Goal: Check status: Check status

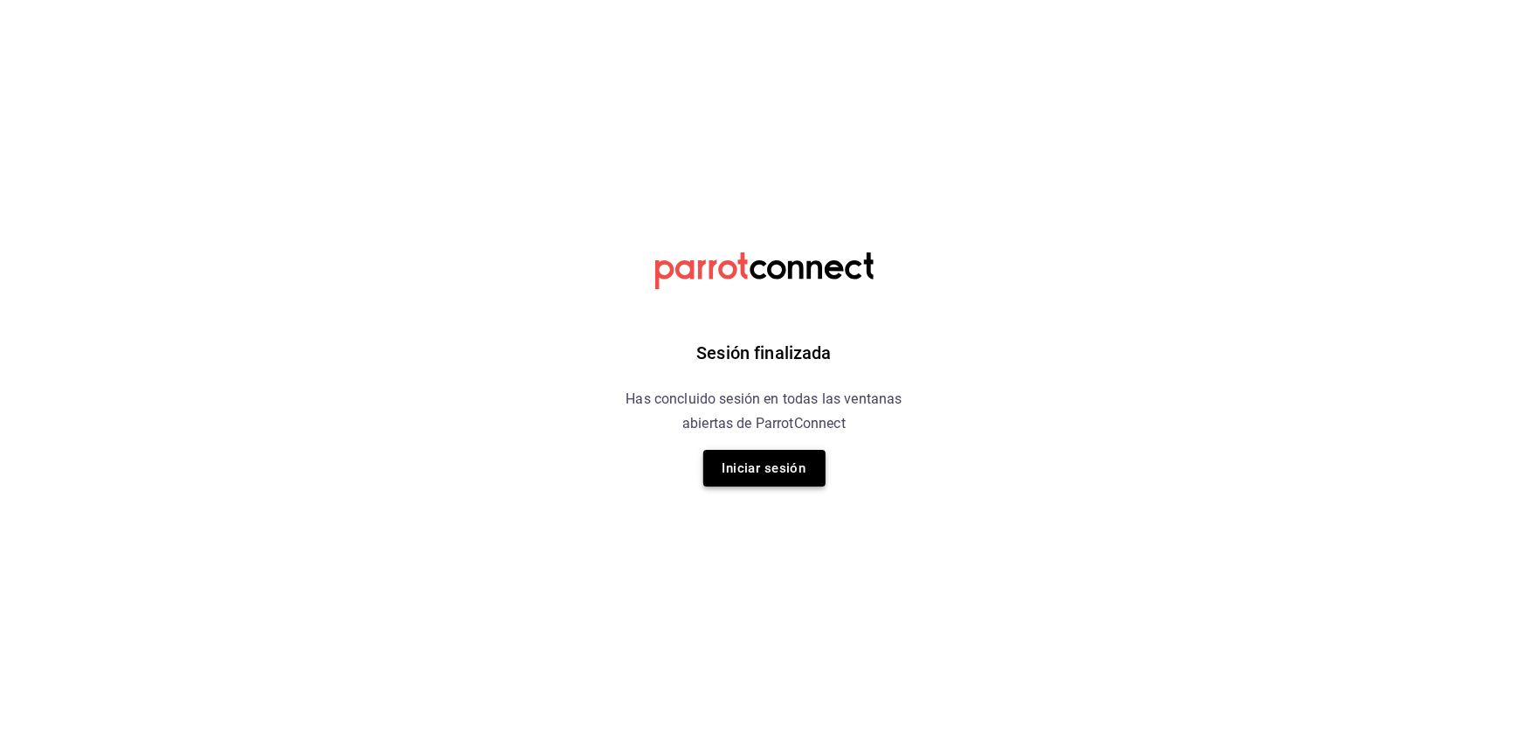
click at [730, 463] on button "Iniciar sesión" at bounding box center [764, 468] width 122 height 37
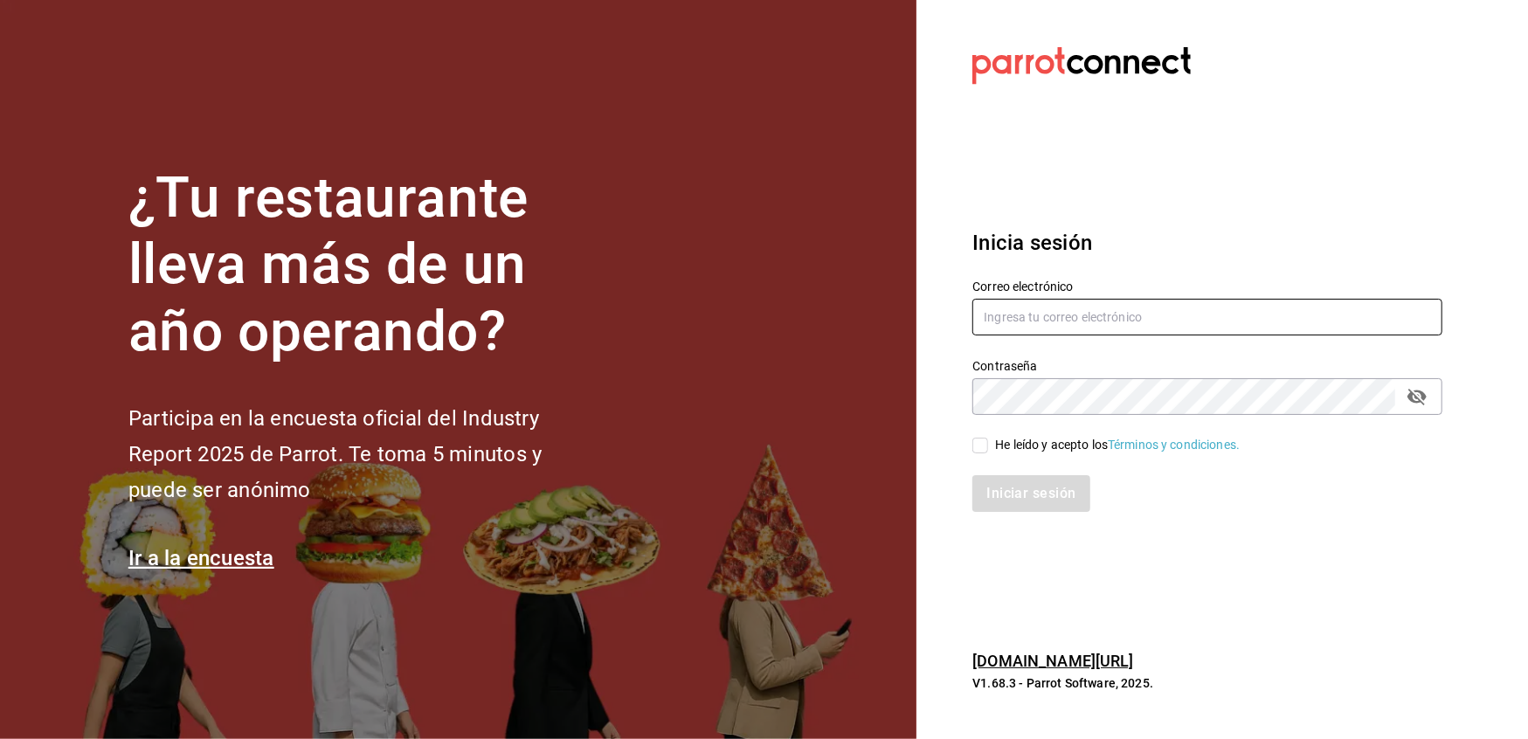
type input "[EMAIL_ADDRESS][DOMAIN_NAME]"
click at [972, 446] on input "He leído y acepto los Términos y condiciones." at bounding box center [980, 446] width 16 height 16
checkbox input "true"
click at [1011, 477] on button "Iniciar sesión" at bounding box center [1031, 493] width 119 height 37
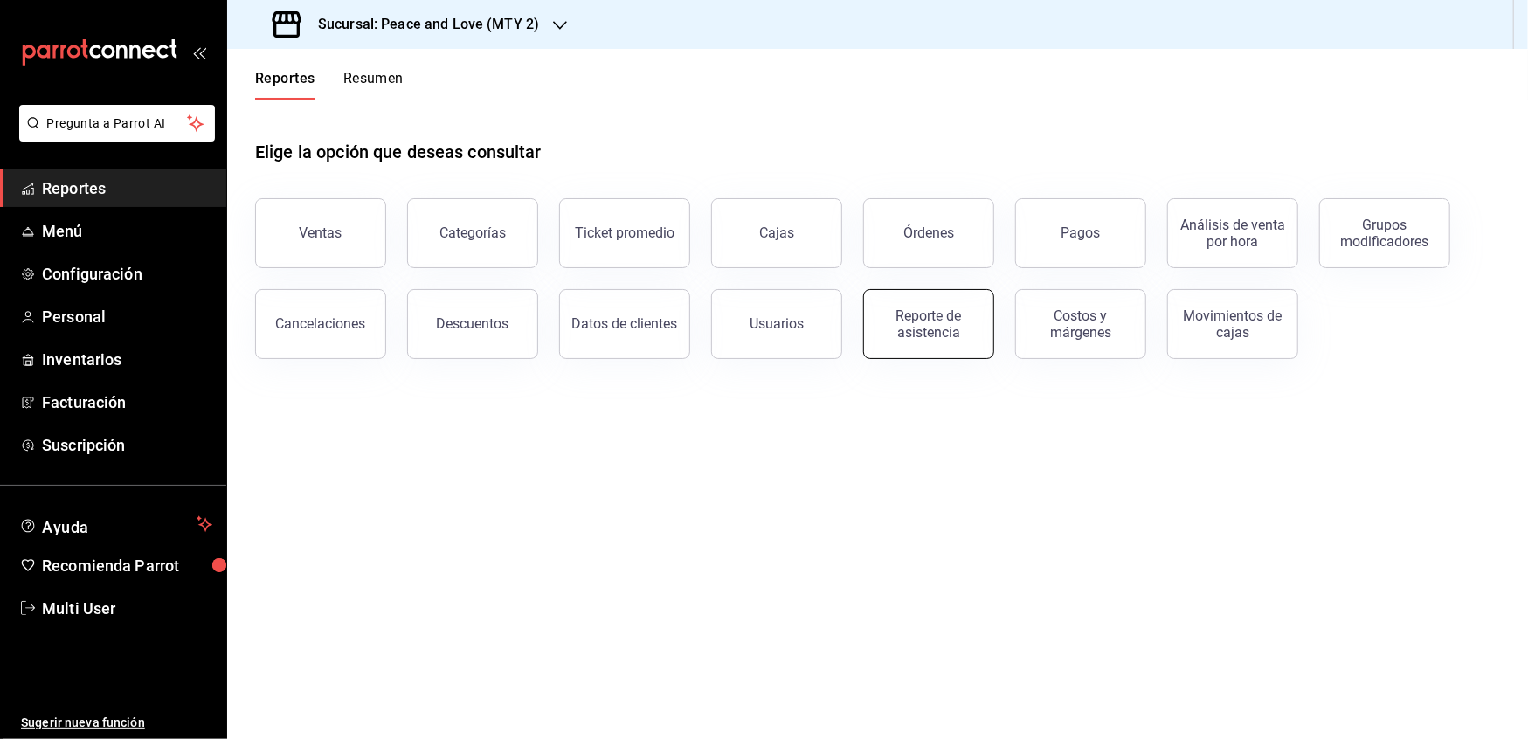
click at [874, 342] on button "Reporte de asistencia" at bounding box center [928, 324] width 131 height 70
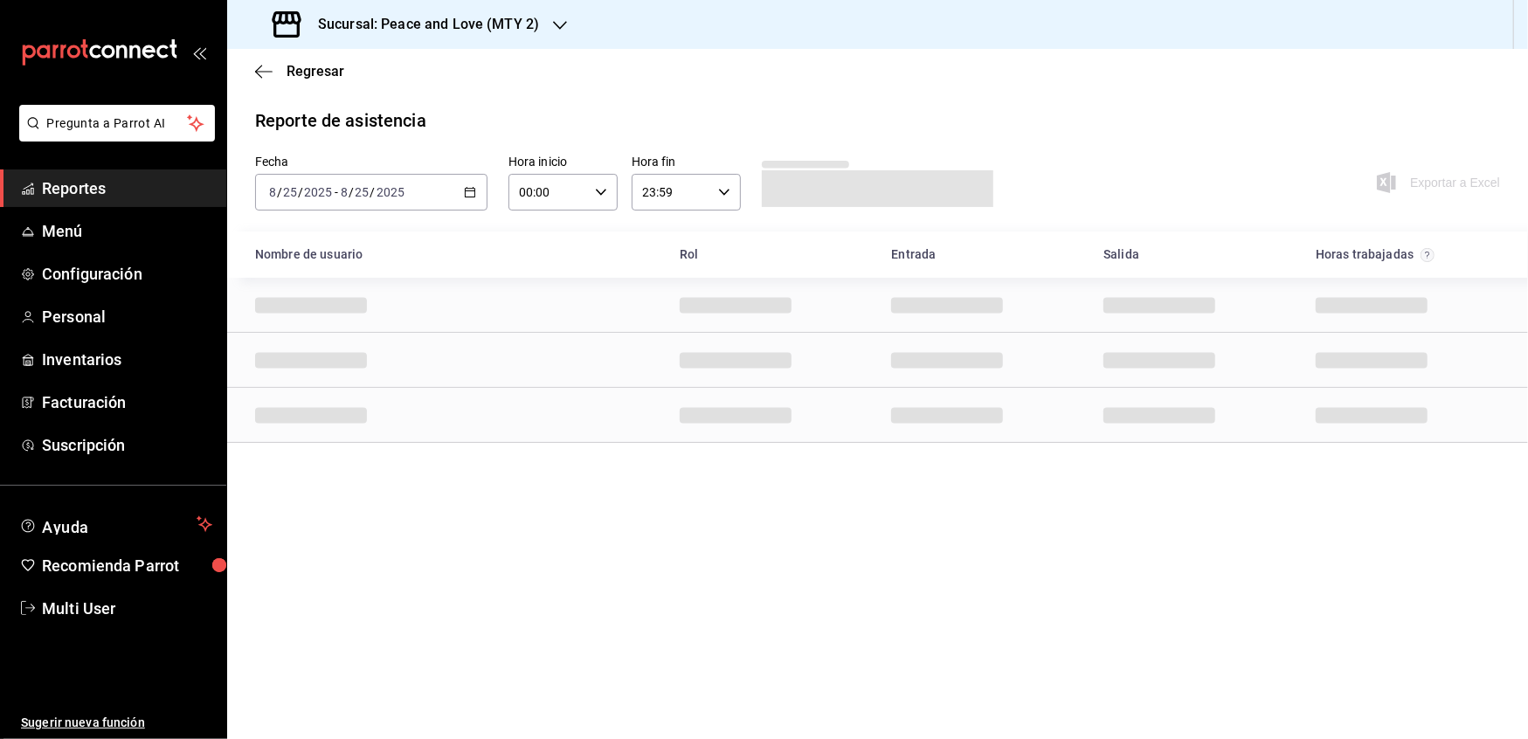
click at [477, 190] on div "2025-08-25 8 / 25 / 2025 - 2025-08-25 8 / 25 / 2025" at bounding box center [371, 192] width 232 height 37
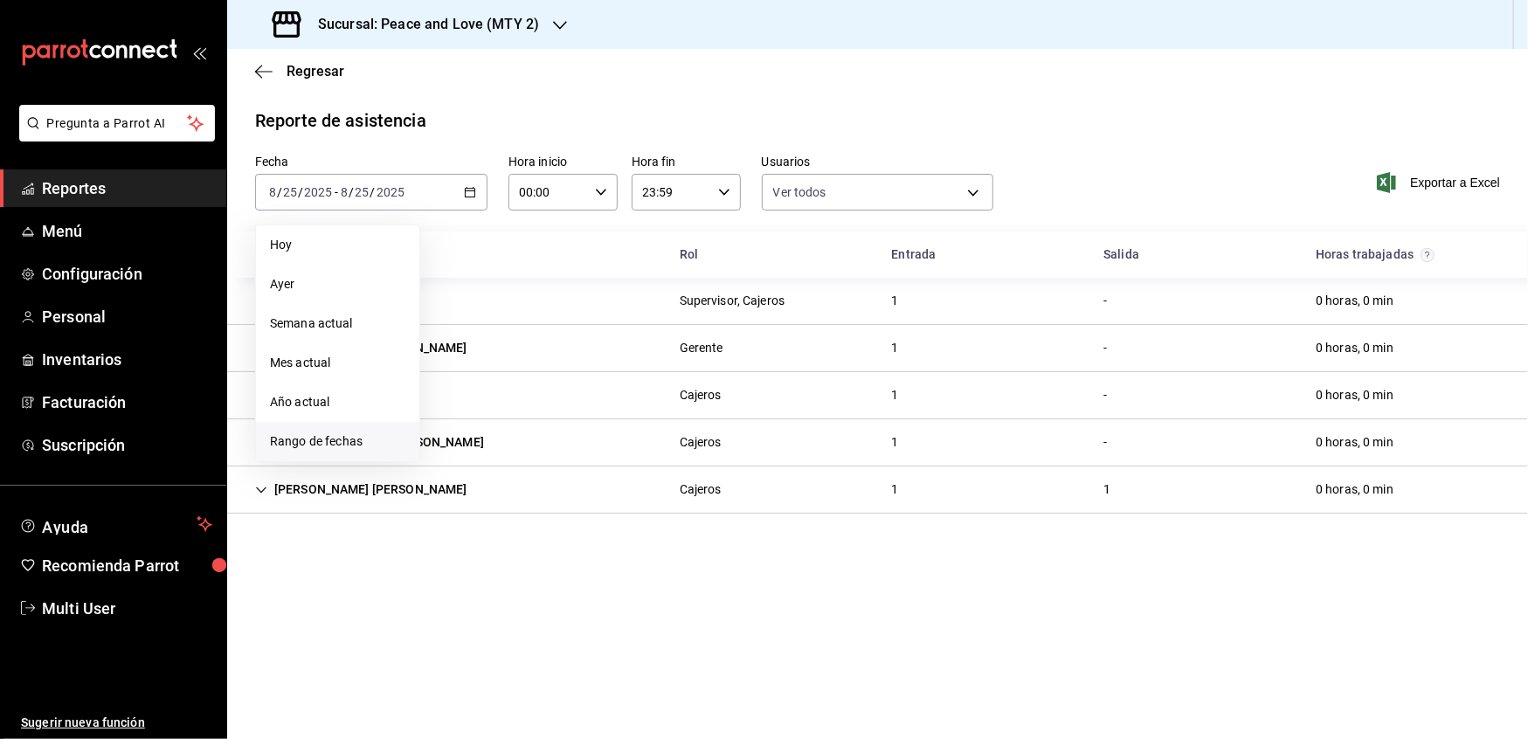
click at [312, 445] on span "Rango de fechas" at bounding box center [337, 441] width 135 height 18
click at [460, 425] on abbr "18" at bounding box center [456, 424] width 11 height 12
click at [655, 419] on button "24" at bounding box center [642, 423] width 31 height 31
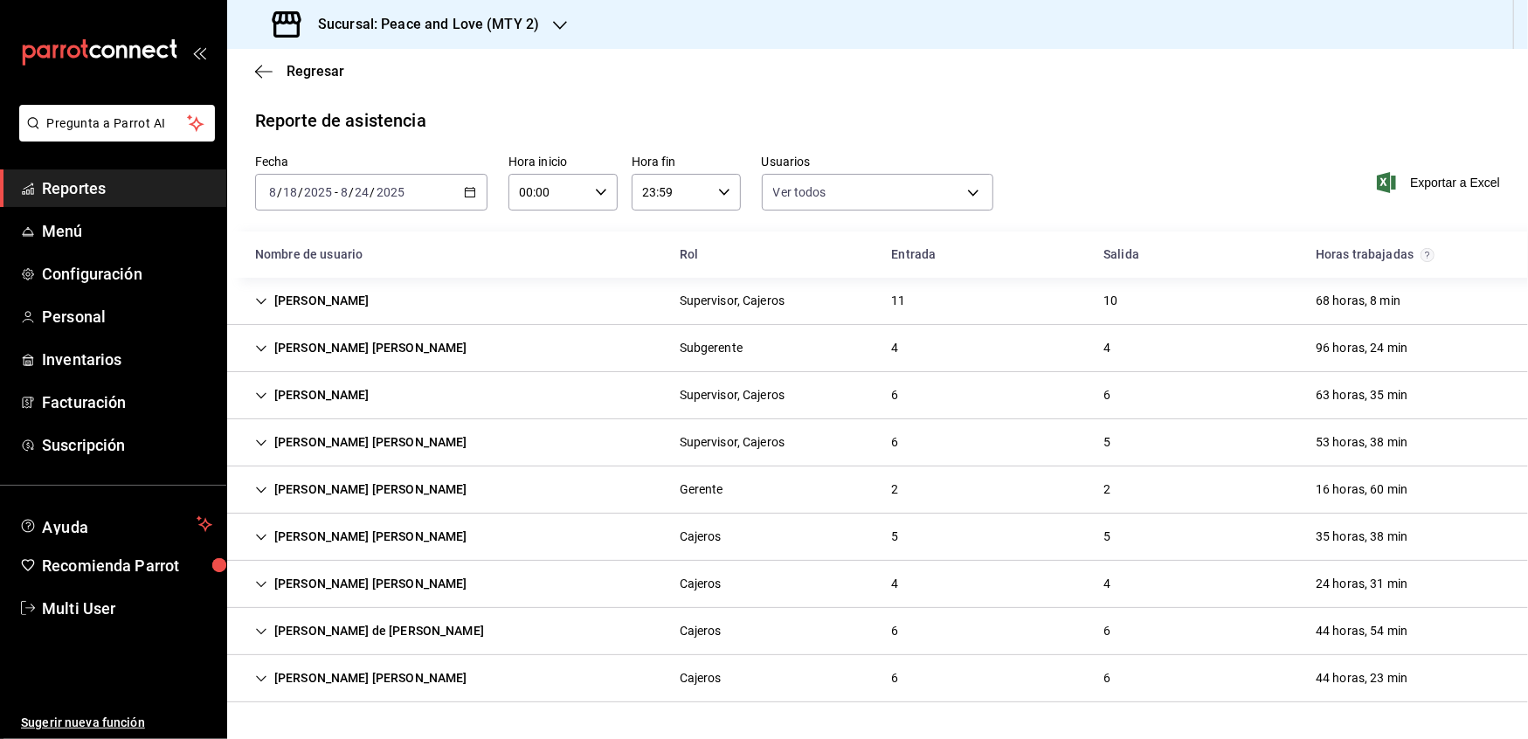
click at [245, 342] on div "Janeth Anaid Ruano Romero" at bounding box center [361, 348] width 240 height 32
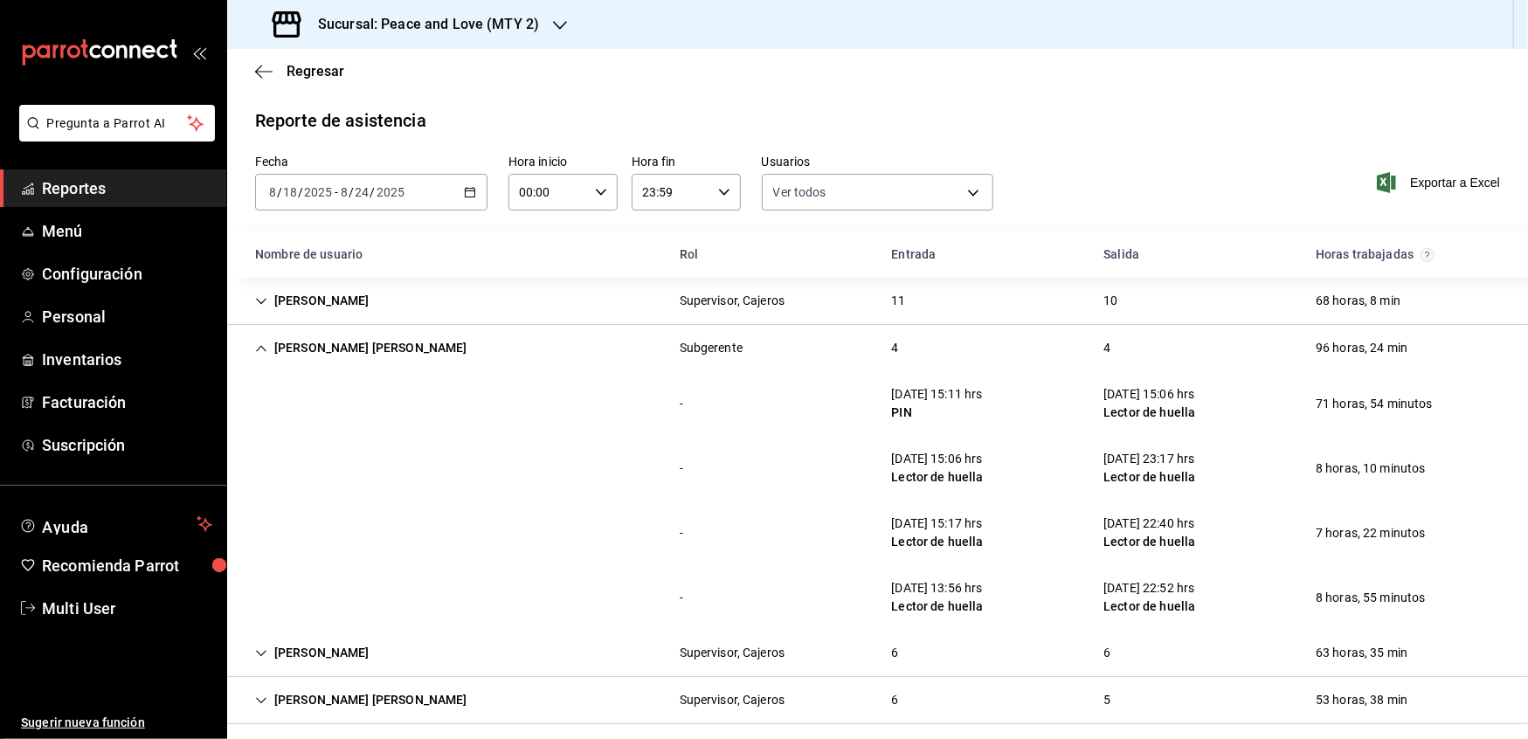
click at [259, 304] on icon "Cell" at bounding box center [261, 301] width 12 height 12
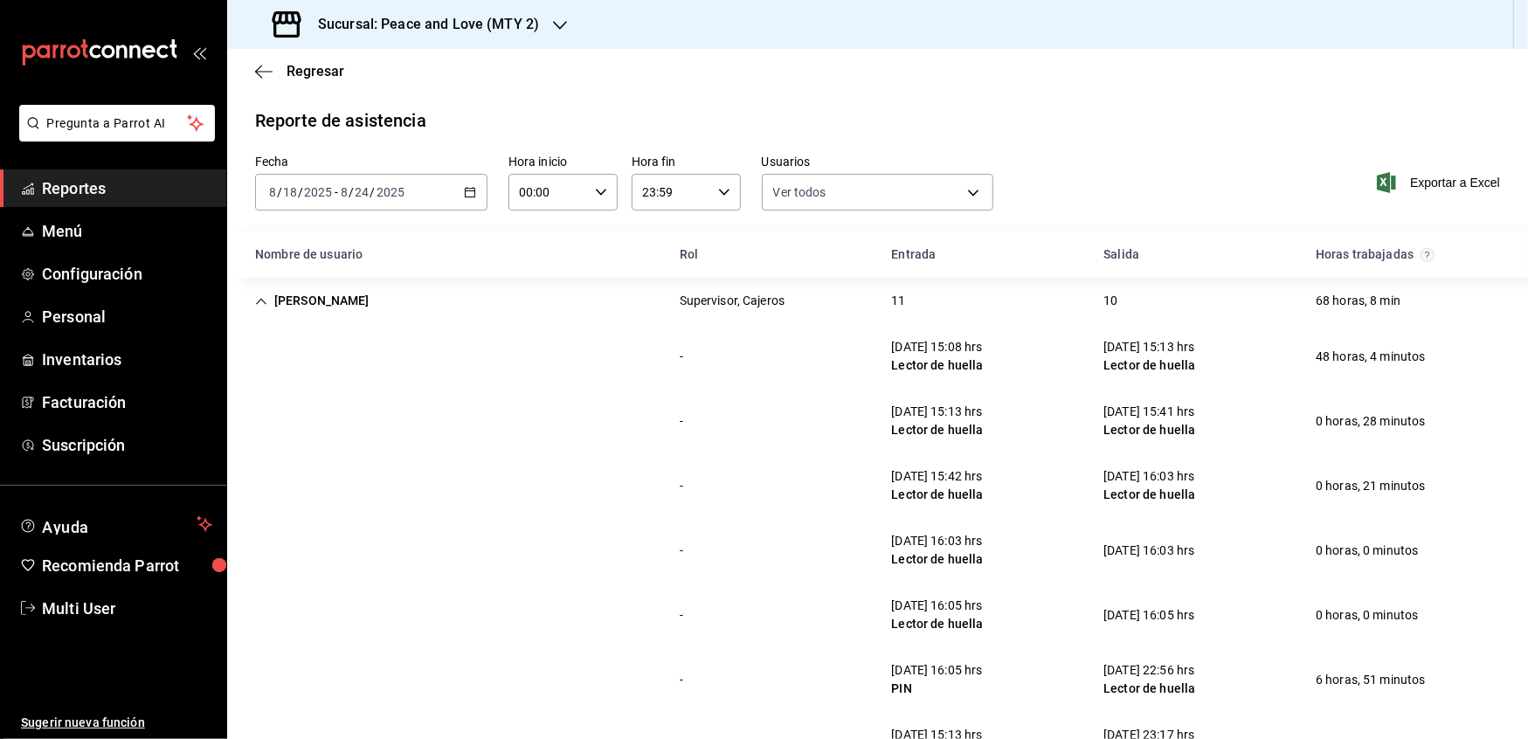
click at [256, 291] on div "Cielo Ayala García" at bounding box center [312, 301] width 142 height 32
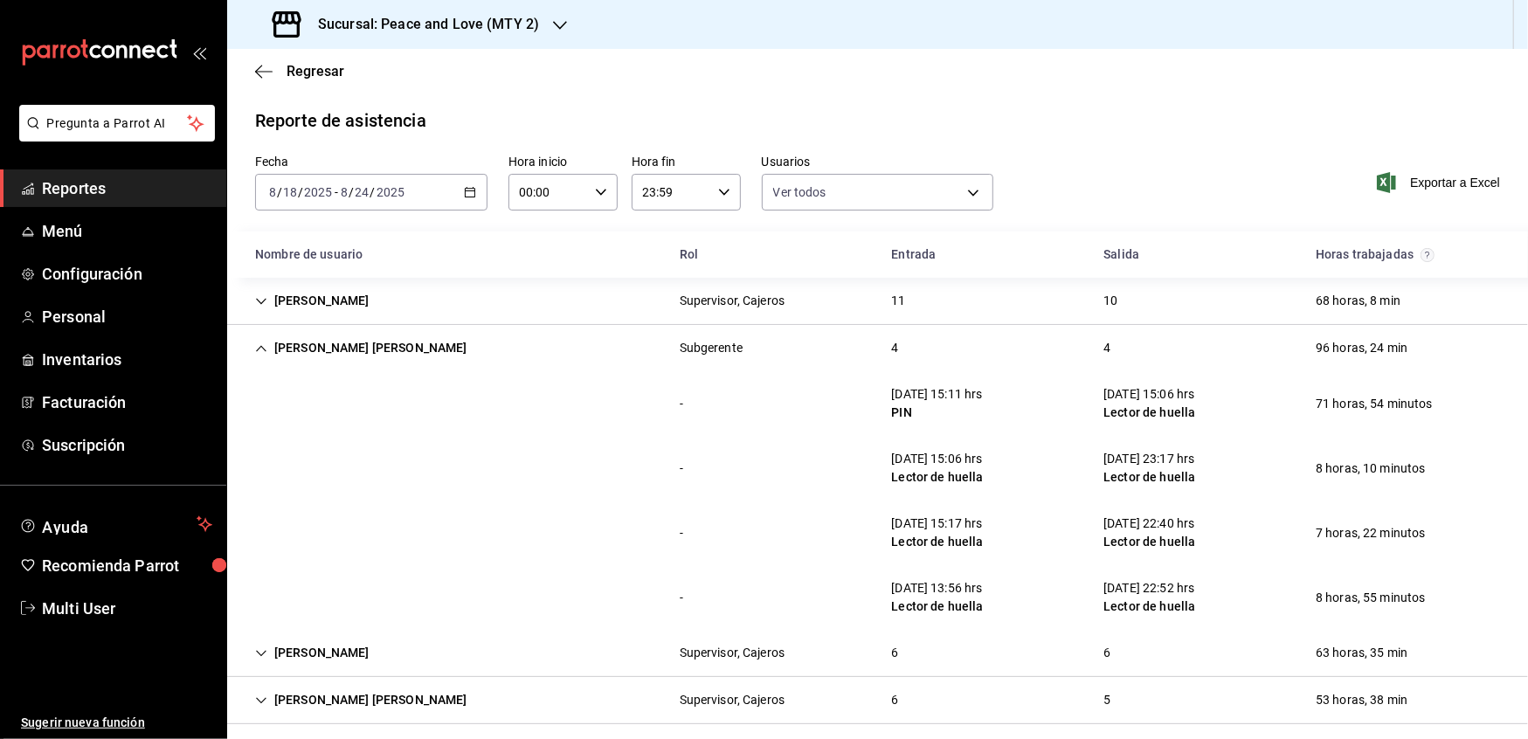
click at [466, 190] on icon "button" at bounding box center [470, 192] width 12 height 12
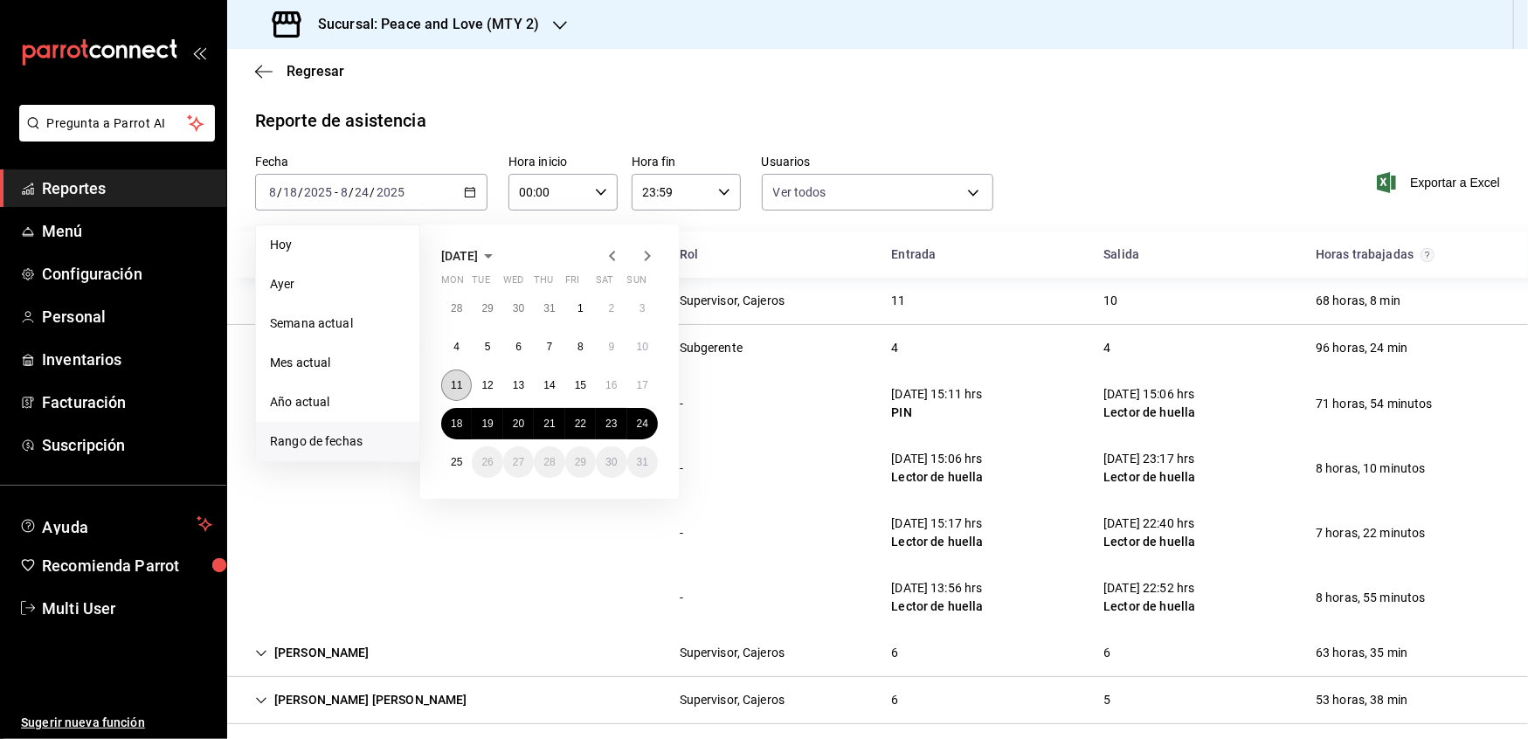
click at [463, 376] on button "11" at bounding box center [456, 385] width 31 height 31
click at [645, 391] on button "17" at bounding box center [642, 385] width 31 height 31
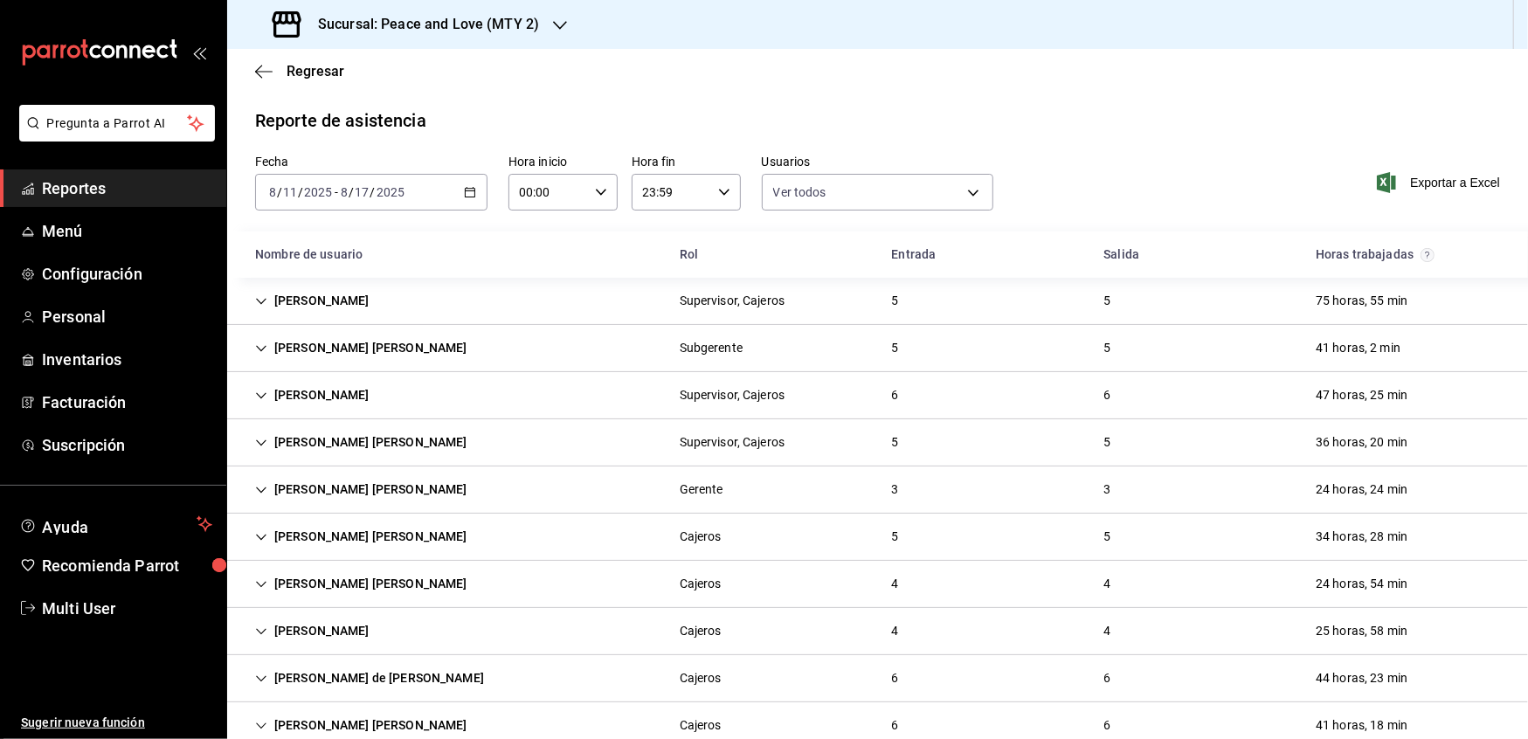
click at [270, 342] on div "Janeth Anaid Ruano Romero" at bounding box center [361, 348] width 240 height 32
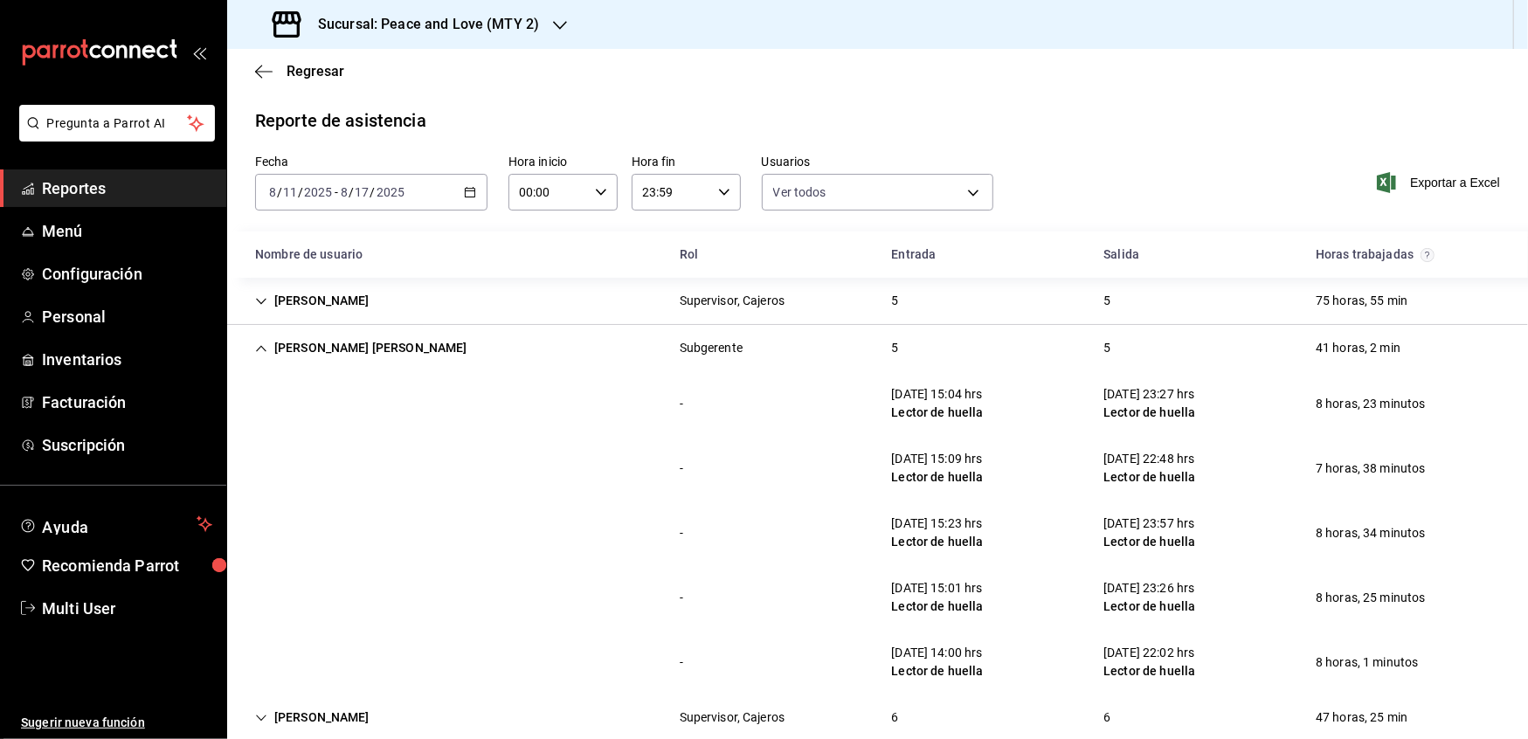
click at [464, 190] on icon "button" at bounding box center [470, 192] width 12 height 12
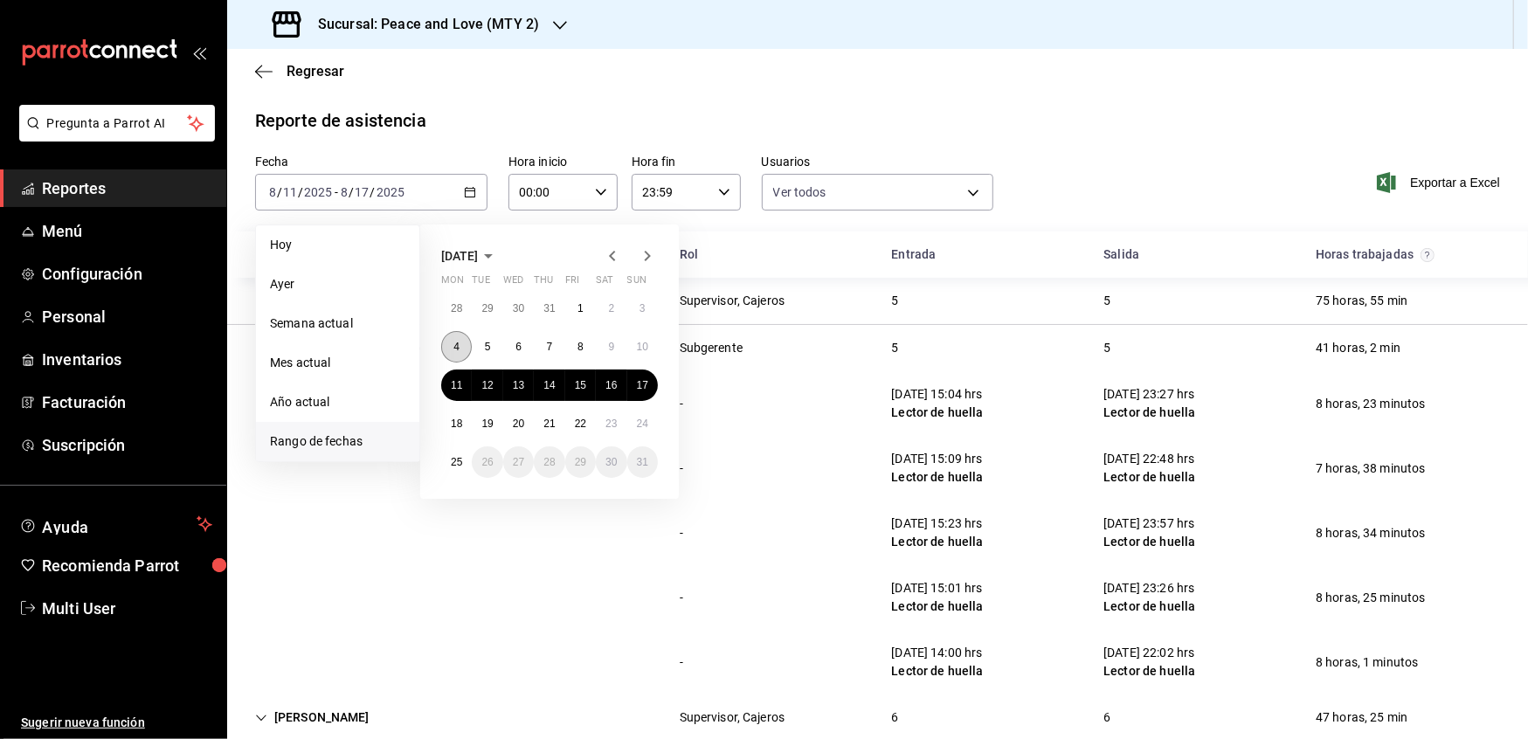
click at [455, 341] on abbr "4" at bounding box center [456, 347] width 6 height 12
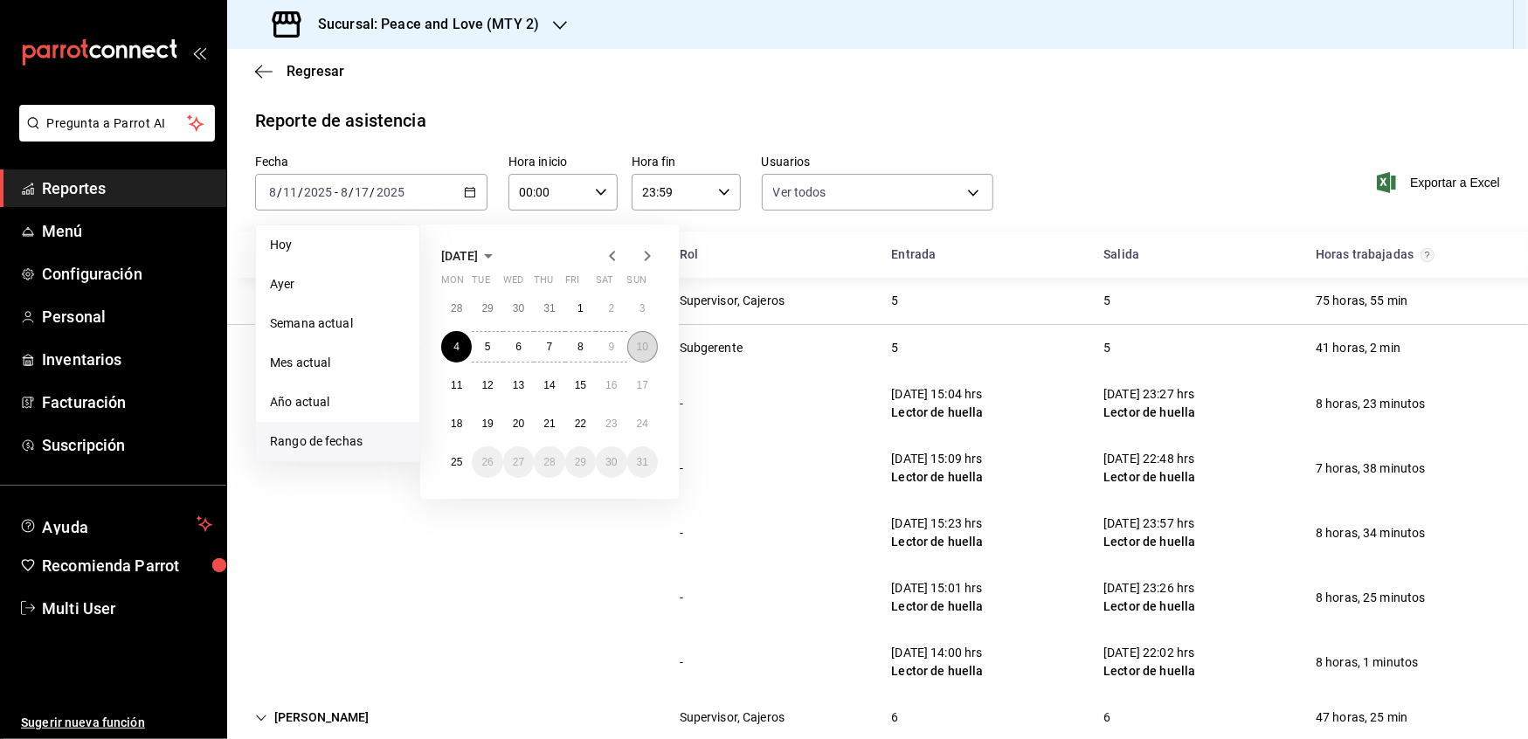
click at [634, 353] on button "10" at bounding box center [642, 346] width 31 height 31
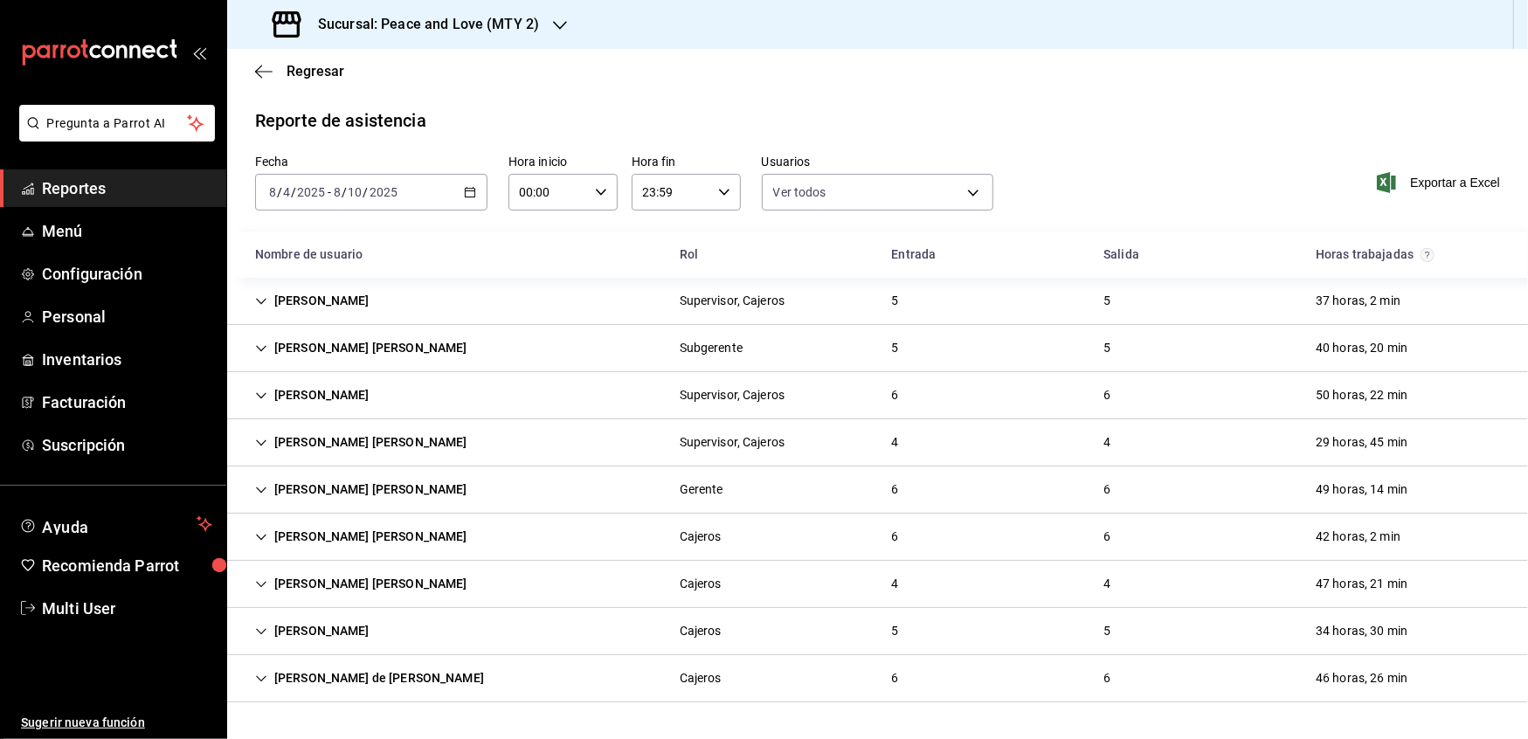
click at [248, 349] on div "Janeth Anaid Ruano Romero" at bounding box center [361, 348] width 240 height 32
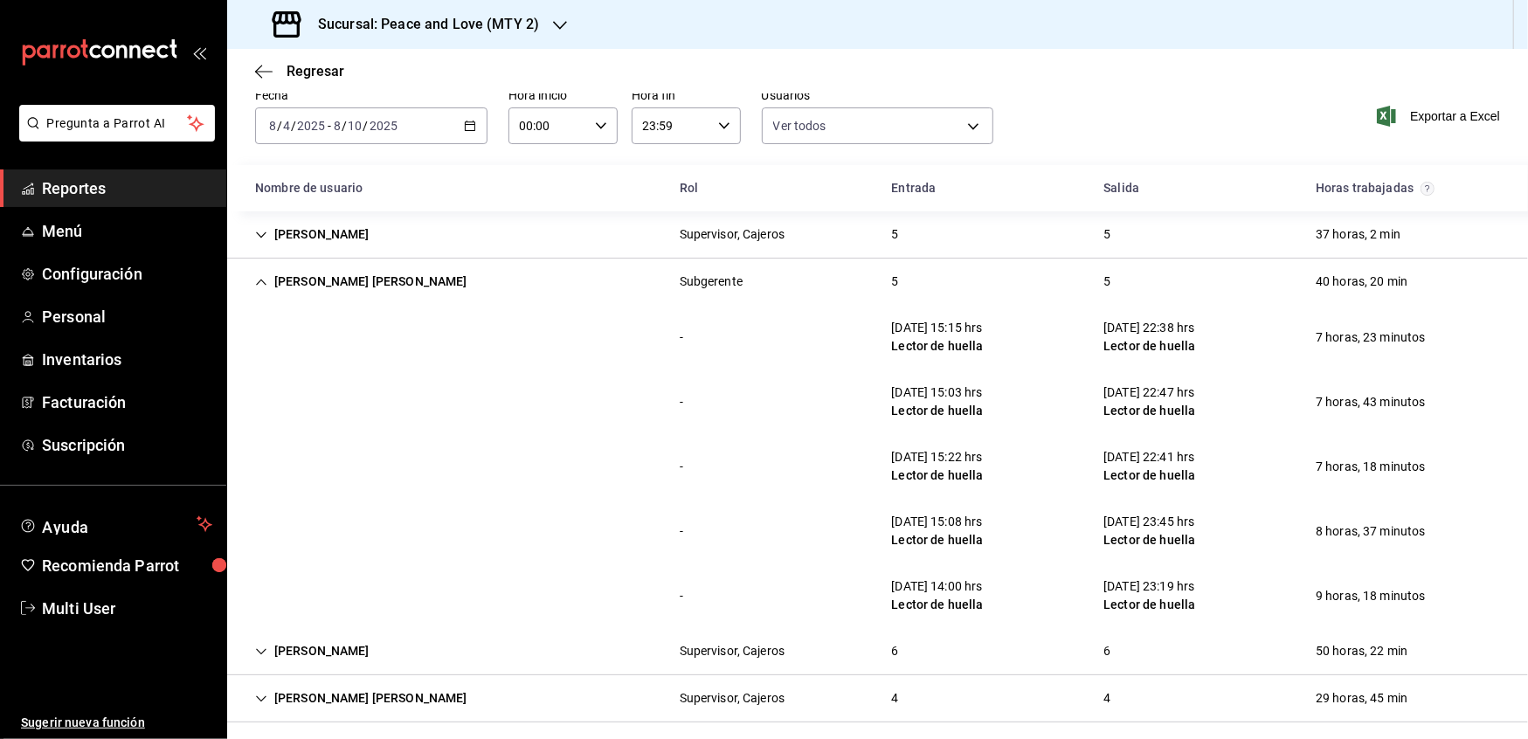
scroll to position [66, 0]
click at [464, 120] on icon "button" at bounding box center [470, 126] width 12 height 12
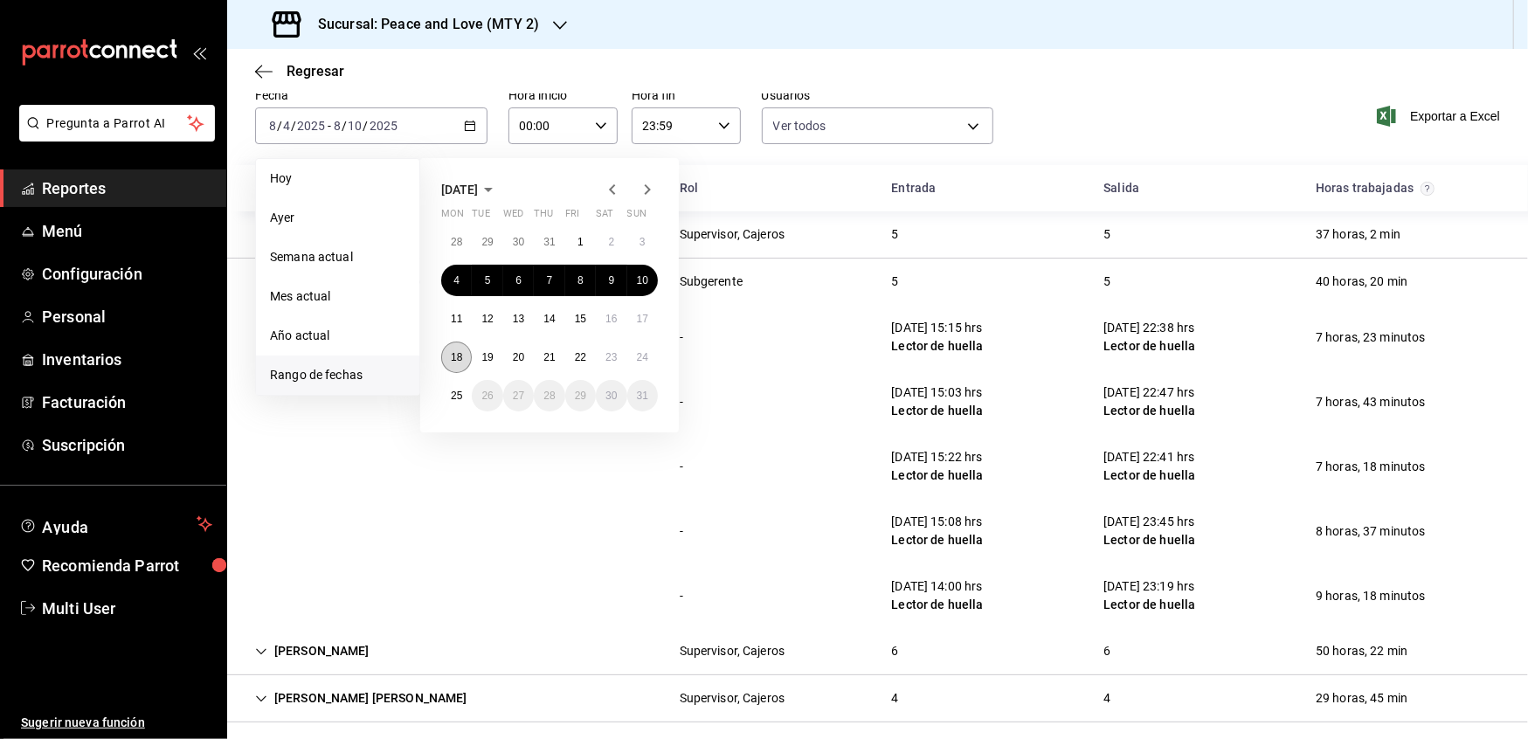
click at [452, 348] on button "18" at bounding box center [456, 357] width 31 height 31
click at [654, 361] on button "24" at bounding box center [642, 357] width 31 height 31
